Goal: Task Accomplishment & Management: Manage account settings

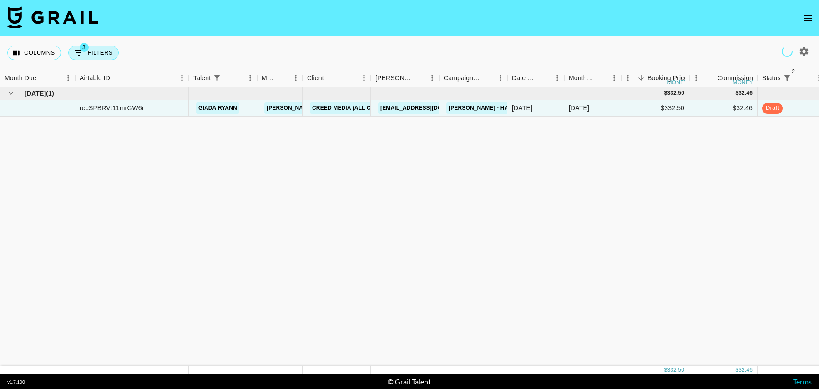
click at [88, 51] on button "3 Filters" at bounding box center [93, 53] width 51 height 15
select select "status"
select select "isNotAnyOf"
select select "status"
select select "isNotAnyOf"
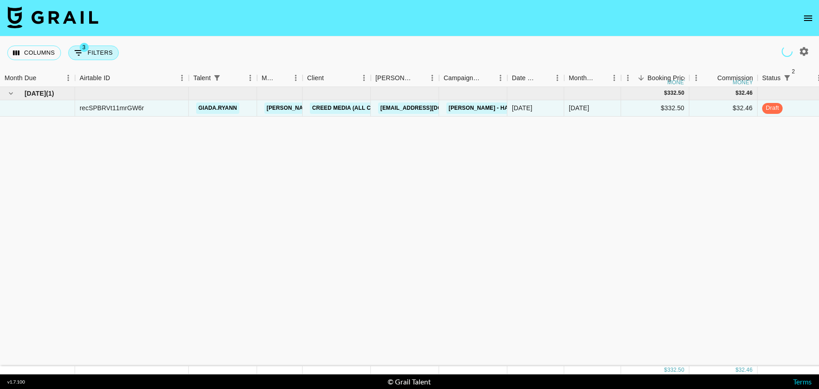
select select "talentName"
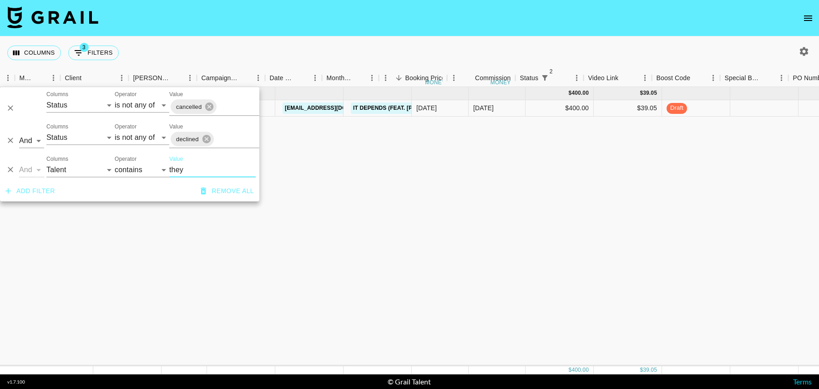
scroll to position [0, 242]
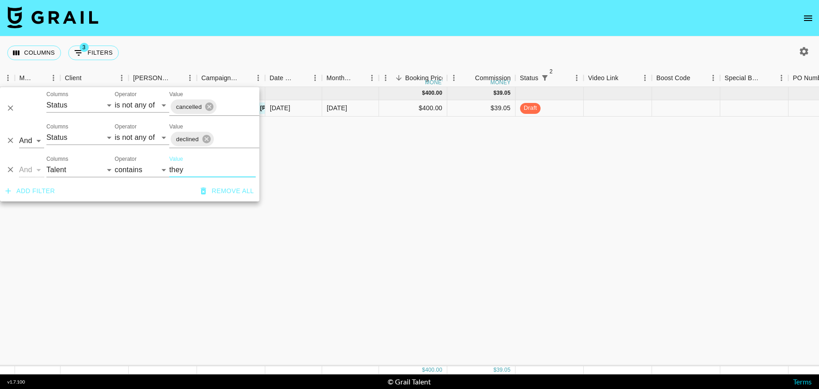
type input "they"
click at [626, 116] on div at bounding box center [618, 108] width 68 height 16
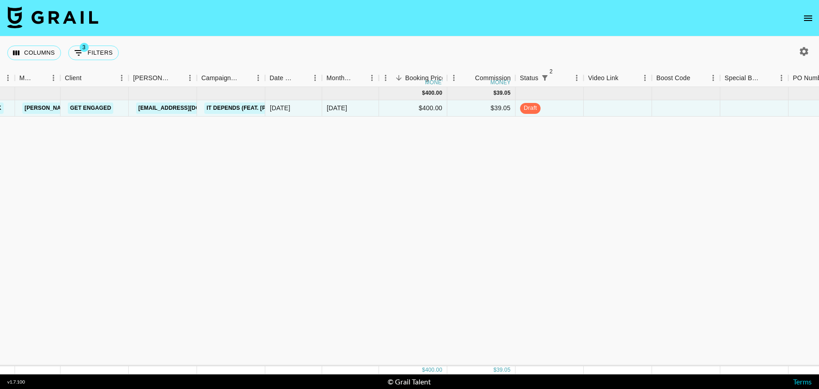
click at [626, 116] on div at bounding box center [618, 108] width 68 height 16
type input "[URL][DOMAIN_NAME]"
click at [687, 104] on div at bounding box center [686, 108] width 68 height 16
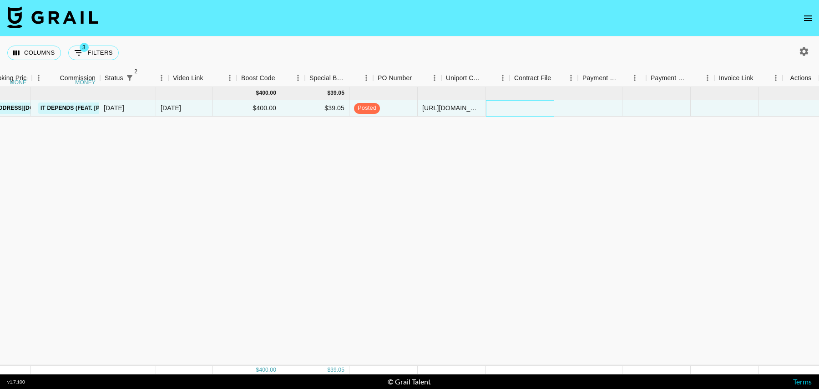
scroll to position [0, 657]
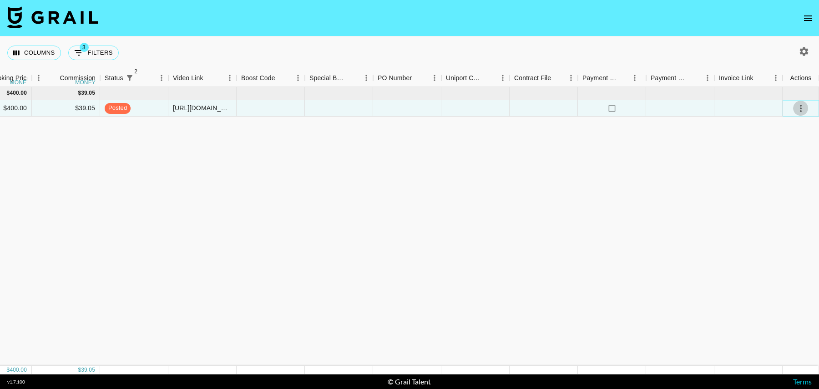
click at [803, 104] on icon "select merge strategy" at bounding box center [800, 108] width 11 height 11
click at [781, 196] on div "Approve" at bounding box center [781, 192] width 28 height 11
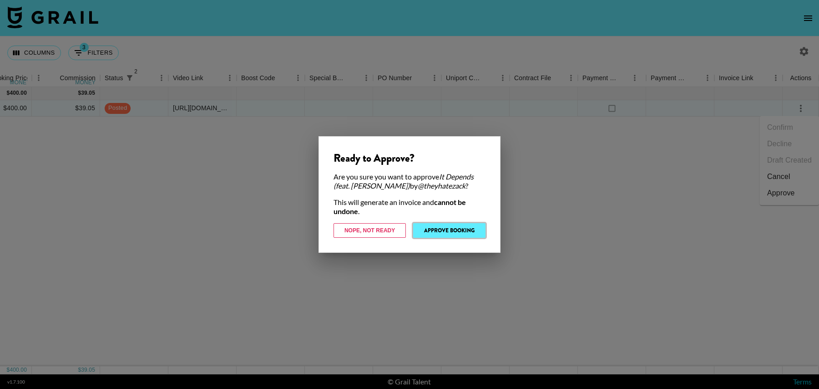
click at [457, 233] on button "Approve Booking" at bounding box center [449, 230] width 72 height 15
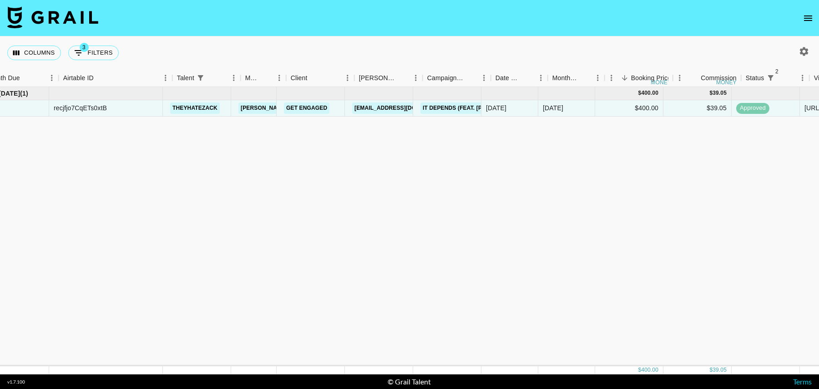
scroll to position [0, 0]
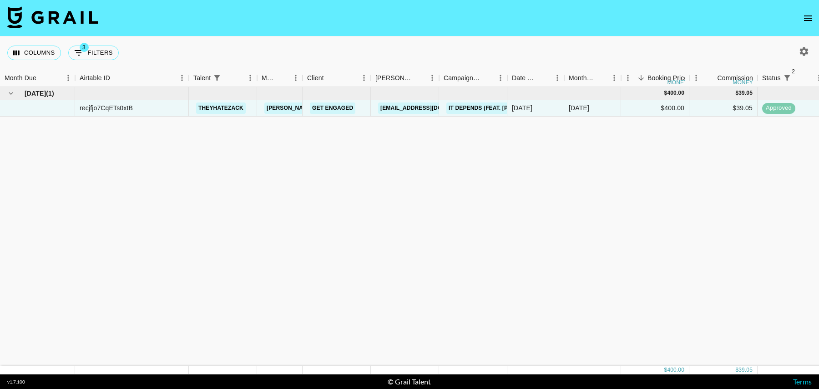
click at [99, 63] on div "Columns 3 Filters + Booking" at bounding box center [64, 52] width 115 height 33
click at [99, 48] on button "3 Filters" at bounding box center [93, 53] width 51 height 15
select select "status"
select select "isNotAnyOf"
select select "status"
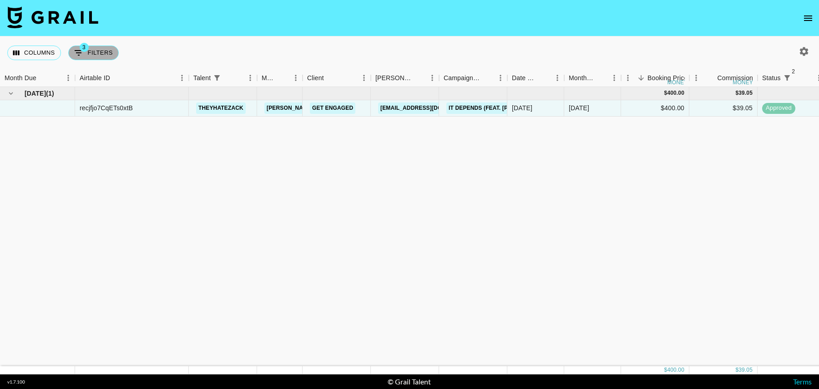
select select "isNotAnyOf"
select select "talentName"
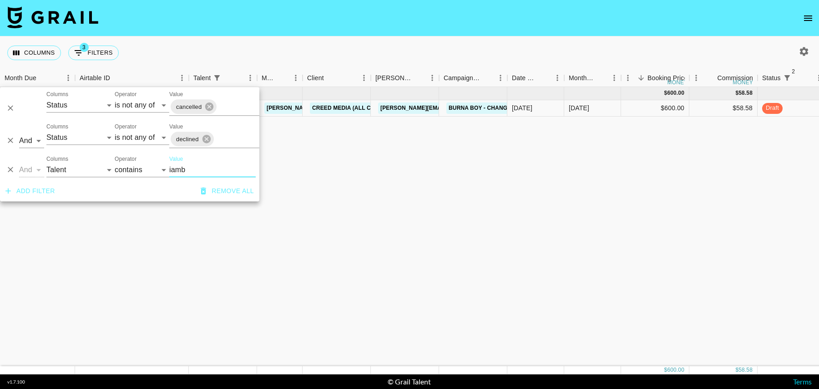
type input "iamb"
click at [529, 193] on div "[DATE] ( 1 ) $ 600.00 $ 58.58 recUPMMpsGEhSViqG iambrookeellison [PERSON_NAME][…" at bounding box center [738, 226] width 1477 height 279
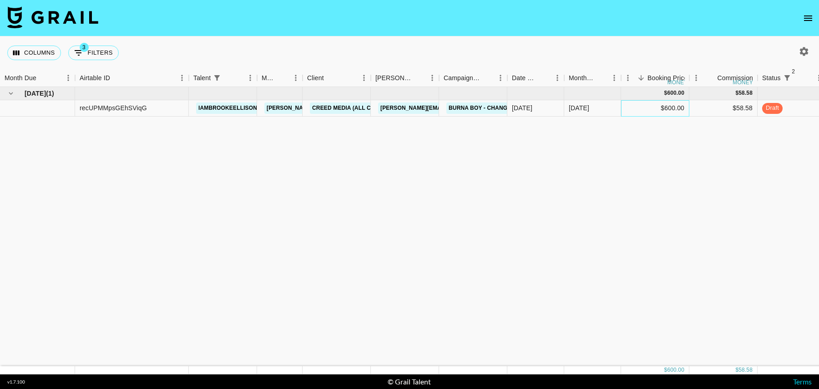
click at [642, 108] on div "$600.00" at bounding box center [655, 108] width 68 height 16
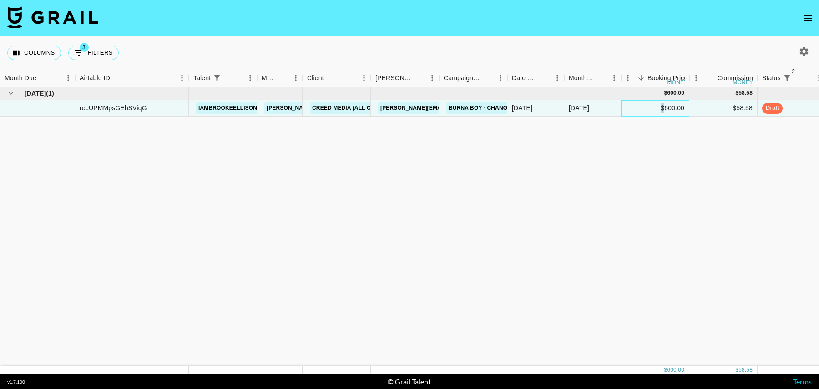
click at [642, 108] on div "$600.00" at bounding box center [655, 108] width 68 height 16
drag, startPoint x: 651, startPoint y: 106, endPoint x: 602, endPoint y: 105, distance: 48.7
click at [602, 105] on div "recUPMMpsGEhSViqG iambrookeellison [PERSON_NAME][EMAIL_ADDRESS][DOMAIN_NAME] Cr…" at bounding box center [738, 108] width 1477 height 16
type input "7"
type input "570"
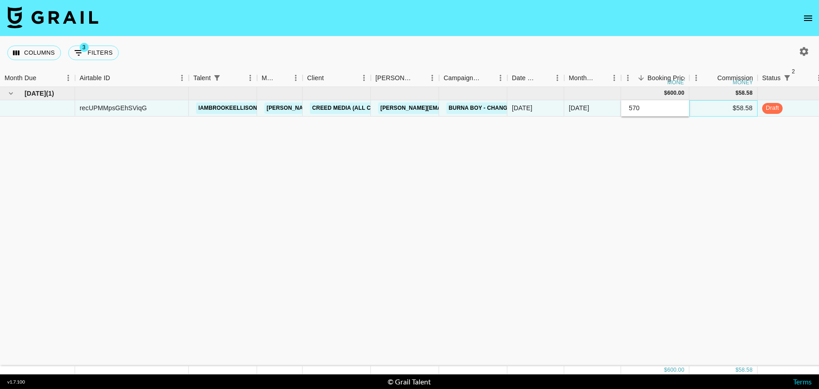
click at [708, 107] on div "$58.58" at bounding box center [723, 108] width 68 height 16
